Goal: Information Seeking & Learning: Learn about a topic

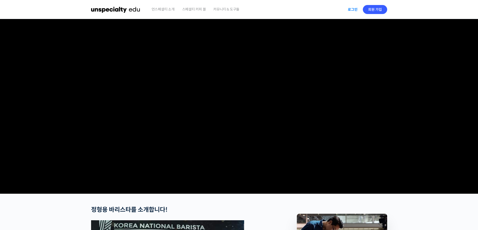
click at [359, 10] on link "로그인" at bounding box center [352, 10] width 16 height 12
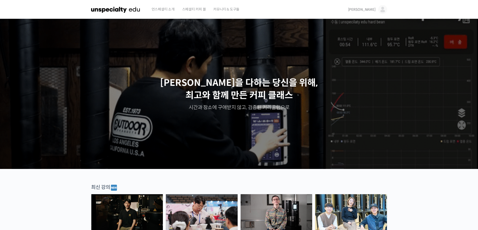
click at [382, 9] on img at bounding box center [382, 9] width 9 height 9
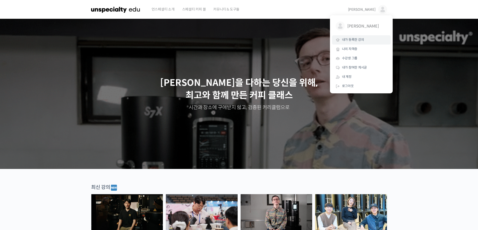
click at [351, 40] on span "내가 등록한 강의" at bounding box center [353, 40] width 22 height 4
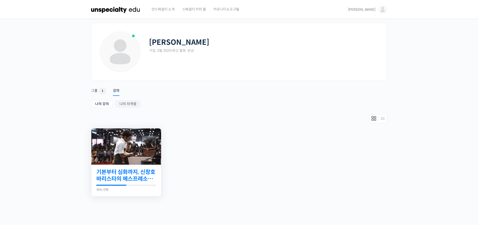
click at [122, 176] on link "기본부터 심화까지, 신창호 바리스타의 에스프레소 AtoZ" at bounding box center [126, 176] width 60 height 14
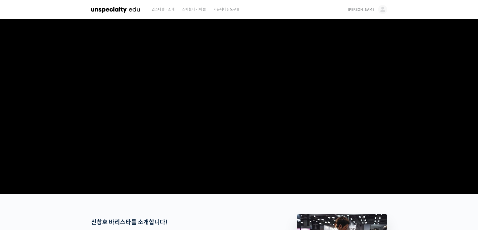
scroll to position [150, 0]
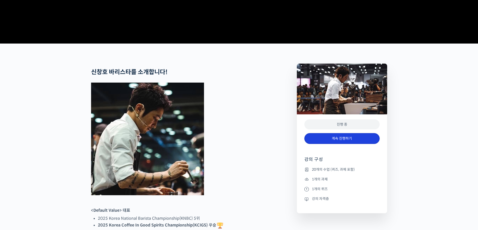
click at [339, 144] on link "계속 진행하기" at bounding box center [341, 138] width 75 height 11
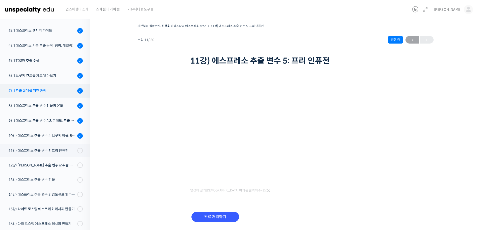
scroll to position [80, 0]
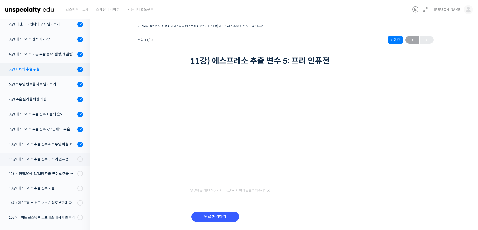
click at [53, 75] on link "5강) TDS와 추출 수율" at bounding box center [43, 70] width 93 height 14
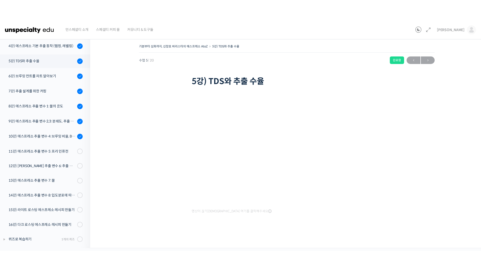
scroll to position [124, 0]
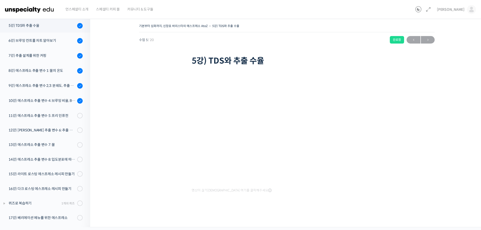
click at [127, 210] on div "기본부터 심화까지, 신창호 바리스타의 에스프레소 AtoZ 5강) TDS와 추출 수율 완료함 수업 5 / 20 완료함 ← 이전 다음 → 5강) …" at bounding box center [286, 120] width 343 height 195
drag, startPoint x: 125, startPoint y: 211, endPoint x: 139, endPoint y: 186, distance: 29.2
click at [125, 211] on div "기본부터 심화까지, 신창호 바리스타의 에스프레소 AtoZ 5강) TDS와 추출 수율 완료함 수업 5 / 20 완료함 ← 이전 다음 → 5강) …" at bounding box center [286, 120] width 343 height 195
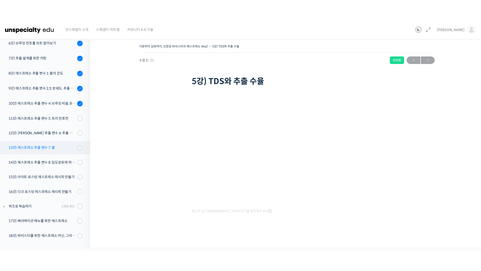
scroll to position [131, 0]
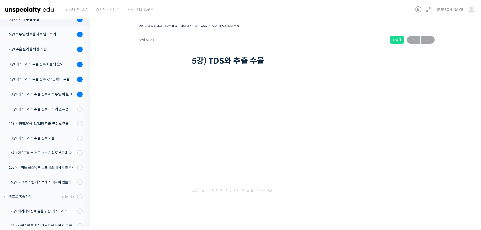
click at [194, 213] on div at bounding box center [217, 212] width 50 height 3
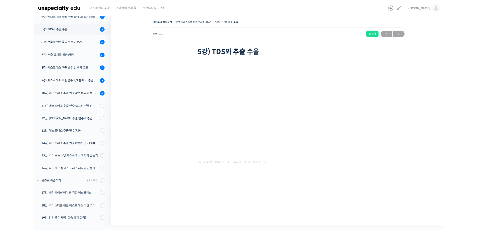
scroll to position [115, 0]
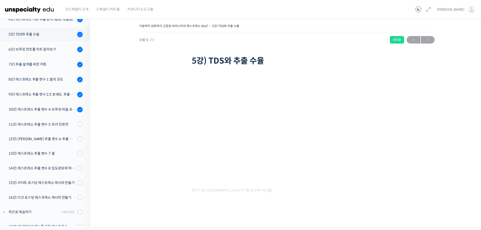
click at [222, 192] on span "영상이 끊기[DEMOGRAPHIC_DATA] 여기를 클릭해주세요" at bounding box center [232, 191] width 80 height 4
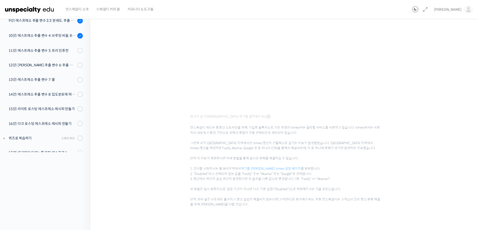
scroll to position [75, 0]
click at [265, 169] on link "여기를 클릭하셔서 Vimeo 설정 페이지" at bounding box center [271, 168] width 60 height 4
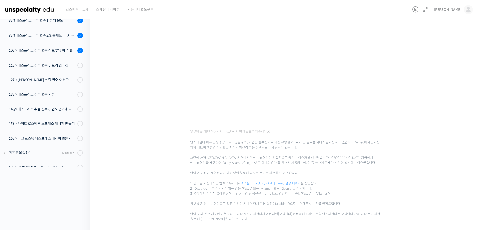
scroll to position [50, 0]
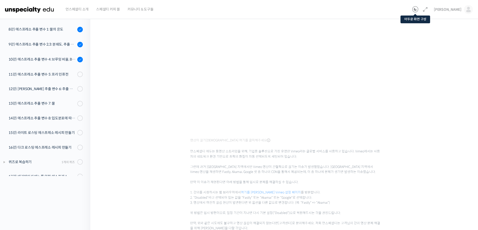
click at [418, 8] on icon at bounding box center [415, 10] width 6 height 6
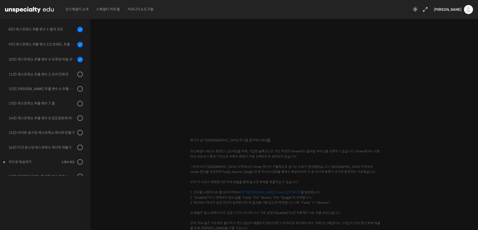
click at [418, 8] on icon at bounding box center [415, 10] width 6 height 6
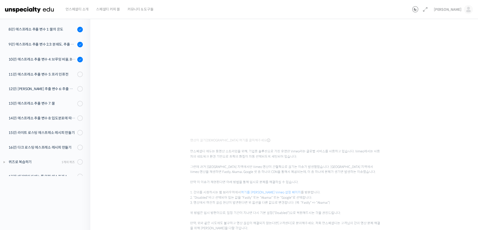
scroll to position [44, 0]
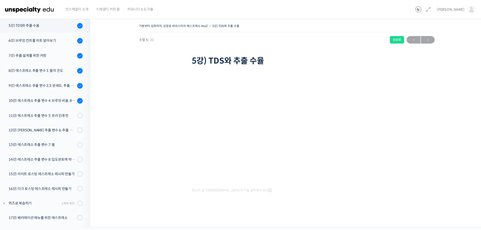
scroll to position [115, 0]
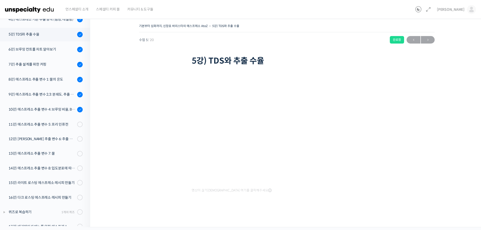
click at [137, 202] on div "기본부터 심화까지, 신창호 바리스타의 에스프레소 AtoZ 5강) TDS와 추출 수율 완료함 수업 5 / 20 완료함 ← 이전 다음 → 5강) …" at bounding box center [286, 120] width 343 height 195
click at [125, 201] on div "기본부터 심화까지, 신창호 바리스타의 에스프레소 AtoZ 5강) TDS와 추출 수율 완료함 수업 5 / 20 완료함 ← 이전 다음 → 5강) …" at bounding box center [286, 120] width 343 height 195
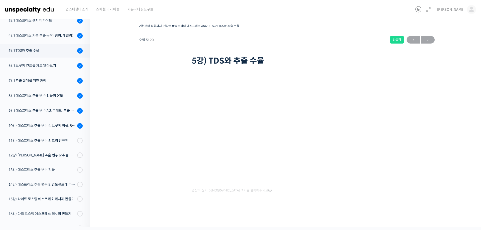
scroll to position [90, 0]
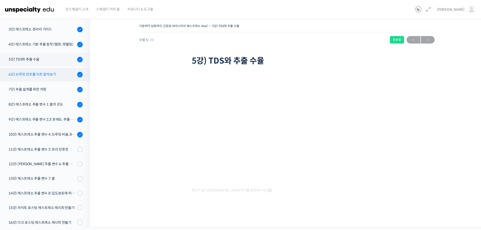
click at [33, 72] on div "6강) 브루잉 컨트롤 차트 알아보기" at bounding box center [42, 75] width 67 height 6
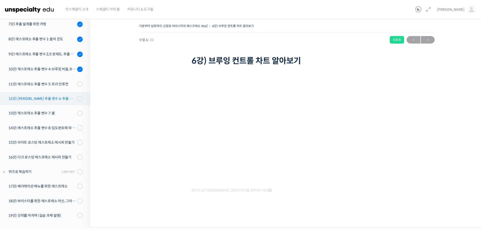
scroll to position [131, 0]
